Goal: Transaction & Acquisition: Download file/media

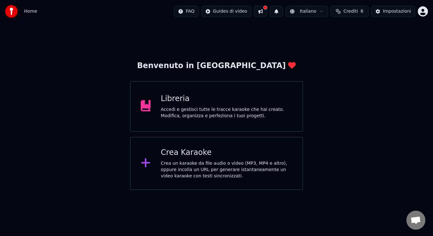
click at [240, 117] on div "Accedi e gestisci tutte le tracce karaoke che hai creato. Modifica, organizza e…" at bounding box center [226, 112] width 131 height 13
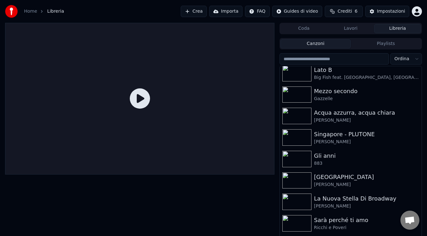
scroll to position [771, 0]
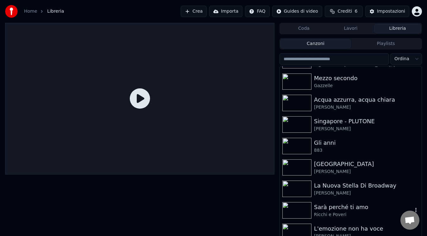
click at [365, 207] on div "Sarà perché ti amo" at bounding box center [363, 207] width 99 height 9
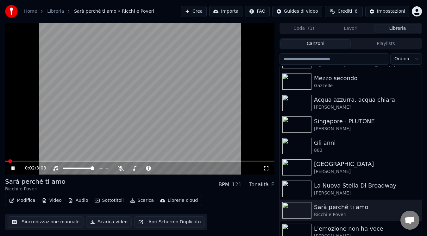
click at [104, 223] on button "Scarica video" at bounding box center [109, 221] width 46 height 11
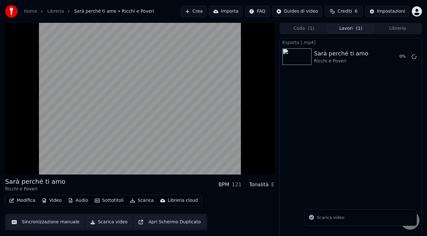
click at [392, 30] on button "Libreria" at bounding box center [397, 28] width 47 height 9
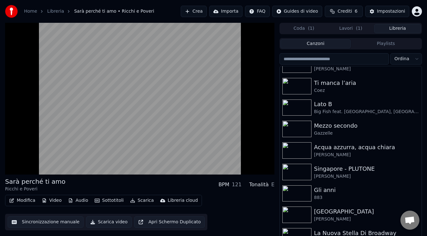
scroll to position [770, 0]
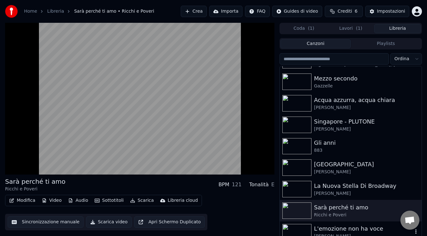
click at [391, 230] on div "L'emozione non ha voce" at bounding box center [363, 228] width 99 height 9
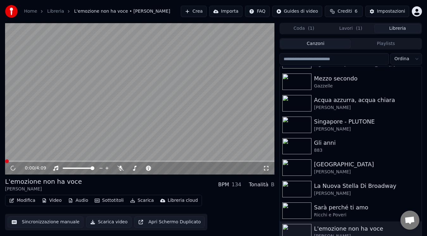
click at [94, 218] on button "Scarica video" at bounding box center [109, 221] width 46 height 11
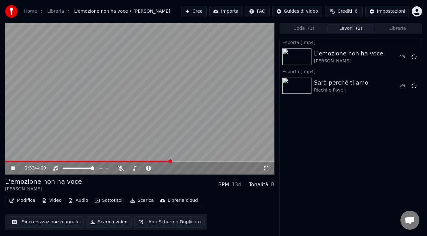
click at [12, 169] on icon at bounding box center [12, 168] width 3 height 4
click at [12, 169] on icon at bounding box center [13, 168] width 4 height 4
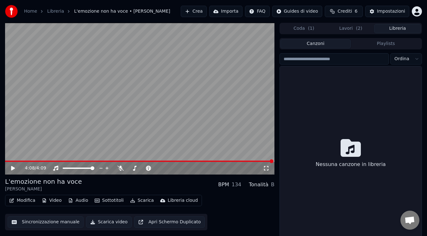
click at [381, 25] on button "Libreria" at bounding box center [397, 28] width 47 height 9
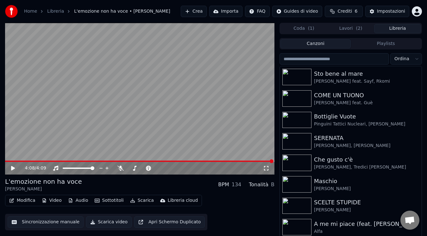
drag, startPoint x: 422, startPoint y: 80, endPoint x: 421, endPoint y: 84, distance: 4.1
click at [421, 84] on div "4:08 / 4:09 L'emozione non ha voce [PERSON_NAME] BPM 134 Tonalità B Modifica Vi…" at bounding box center [213, 133] width 427 height 220
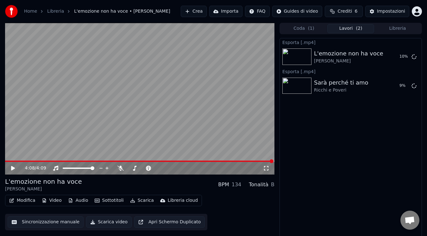
click at [369, 30] on button "Lavori ( 2 )" at bounding box center [350, 28] width 47 height 9
click at [356, 125] on div "Esporta [.mp4] L'emozione non ha voce [PERSON_NAME] 26 % Esporta [.mp4] Sarà pe…" at bounding box center [351, 138] width 143 height 200
click at [392, 56] on button "Mostra" at bounding box center [396, 56] width 26 height 11
click at [394, 87] on button "Mostra" at bounding box center [396, 85] width 26 height 11
